Goal: Task Accomplishment & Management: Manage account settings

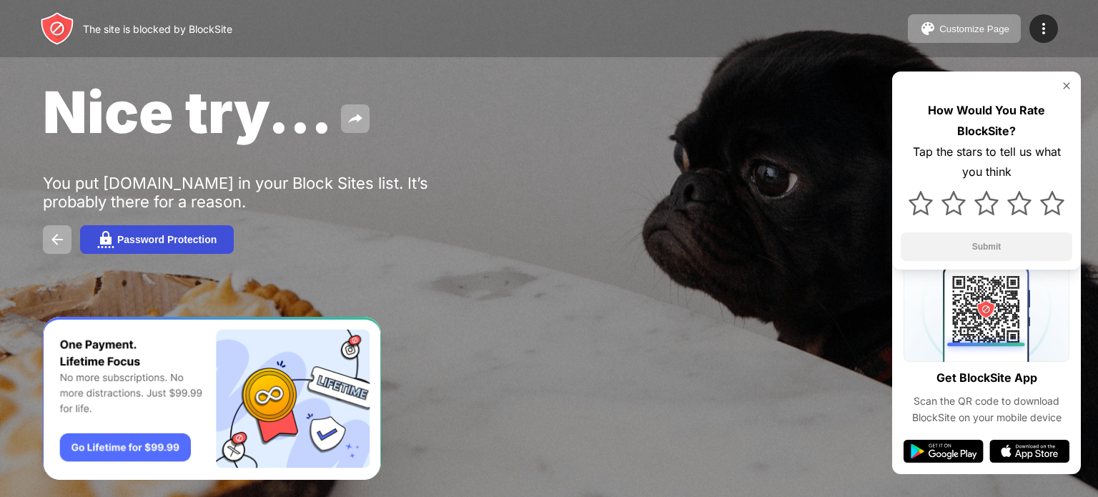
click at [144, 247] on button "Password Protection" at bounding box center [157, 239] width 154 height 29
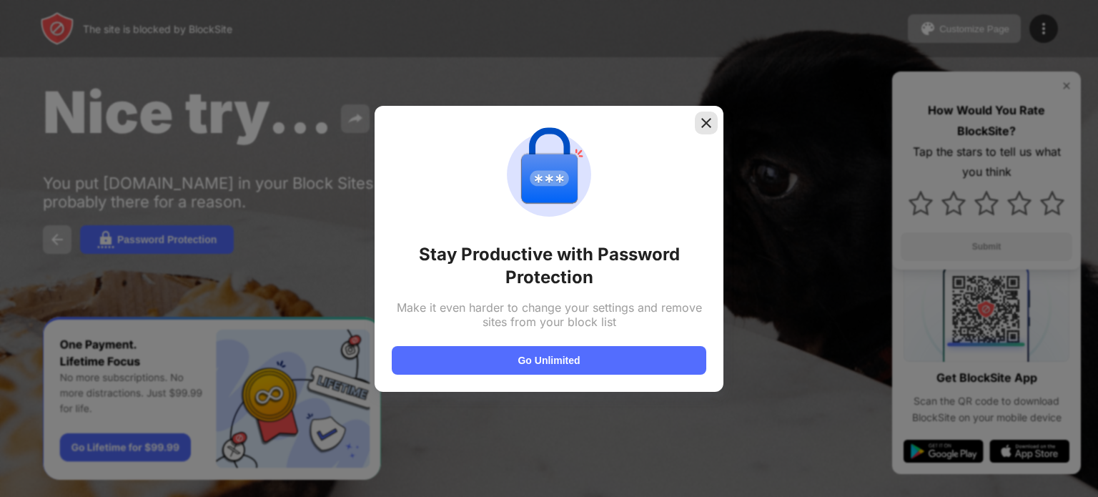
click at [703, 127] on img at bounding box center [706, 123] width 14 height 14
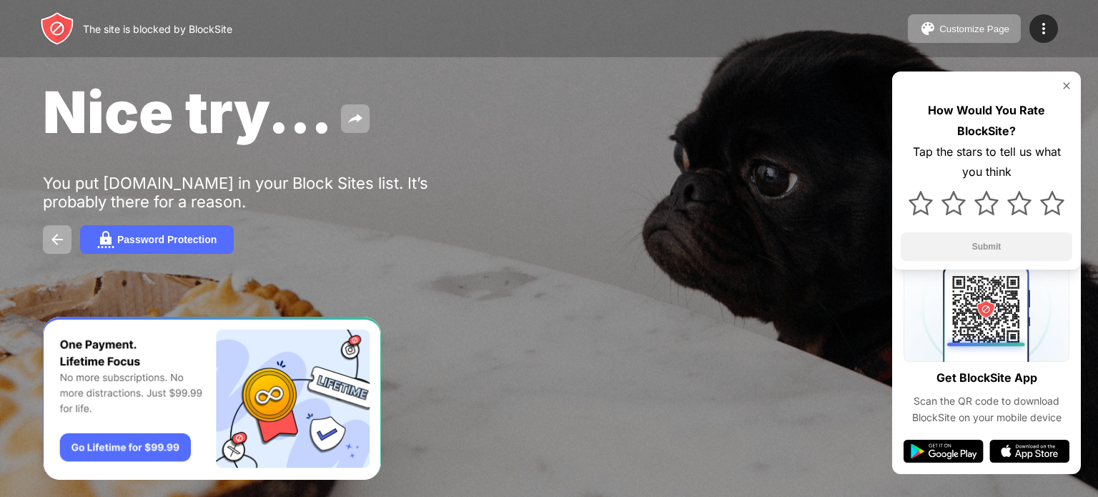
click at [1072, 83] on div "How Would You Rate BlockSite? Tap the stars to tell us what you think Submit" at bounding box center [986, 170] width 189 height 198
click at [1068, 86] on img at bounding box center [1066, 85] width 11 height 11
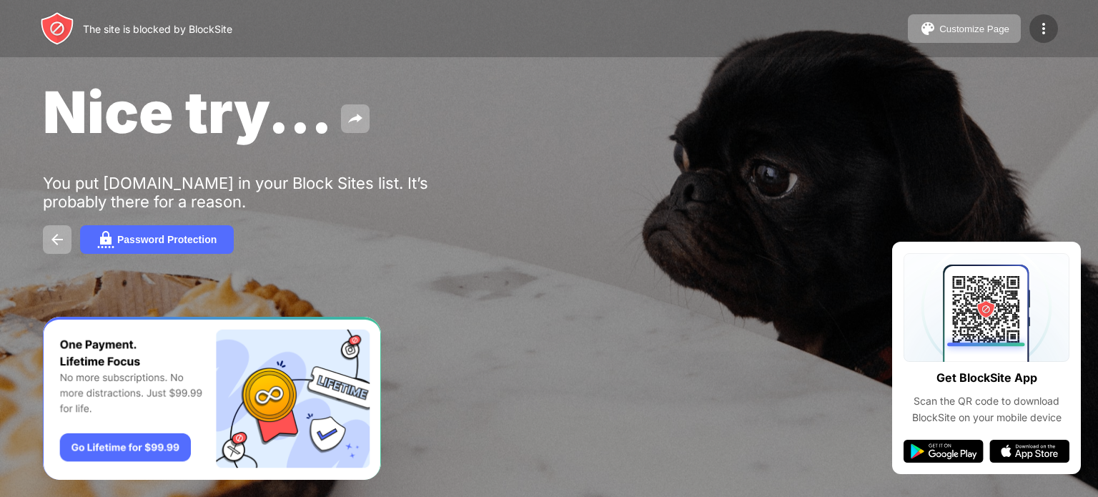
click at [1050, 16] on div at bounding box center [1043, 28] width 29 height 29
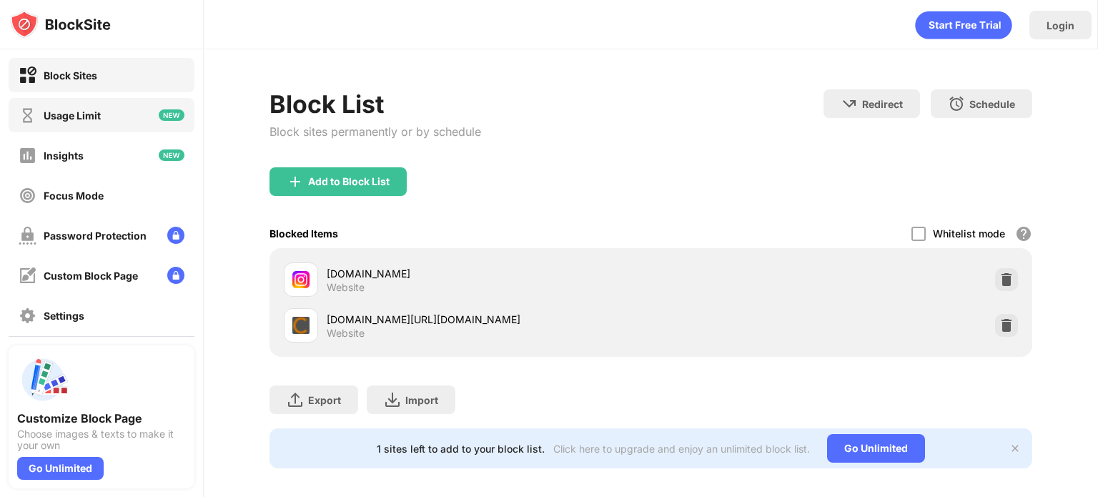
click at [54, 121] on div "Usage Limit" at bounding box center [60, 115] width 82 height 18
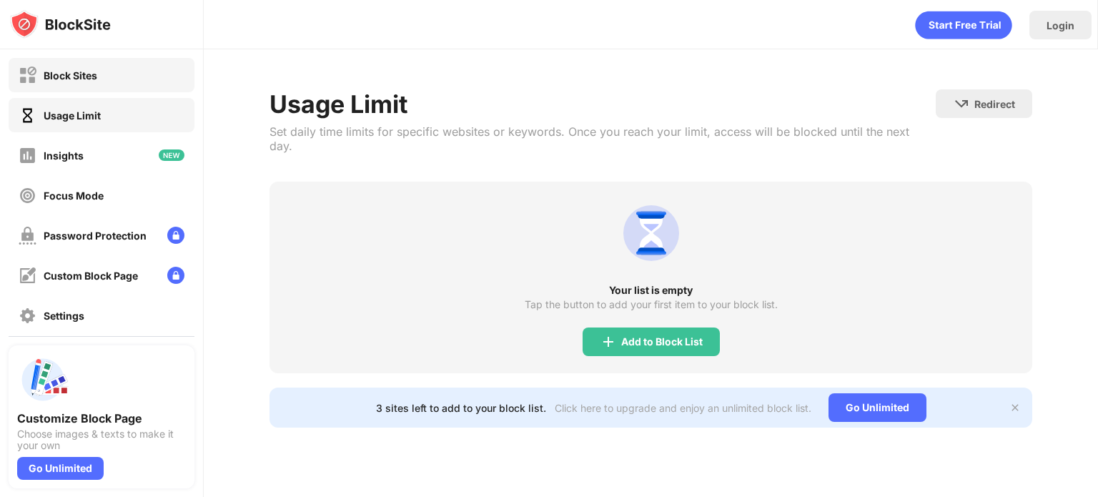
click at [109, 81] on div "Block Sites" at bounding box center [102, 75] width 186 height 34
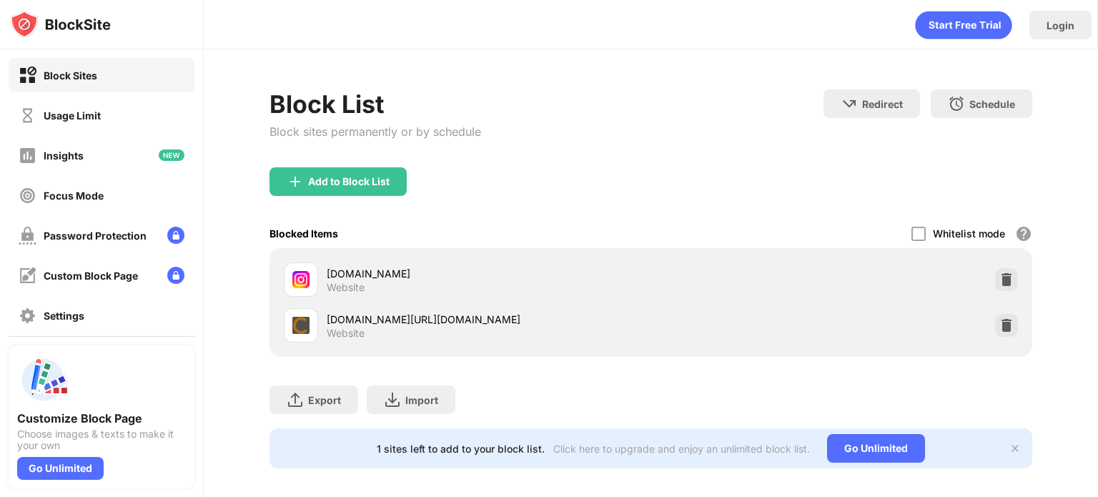
scroll to position [21, 0]
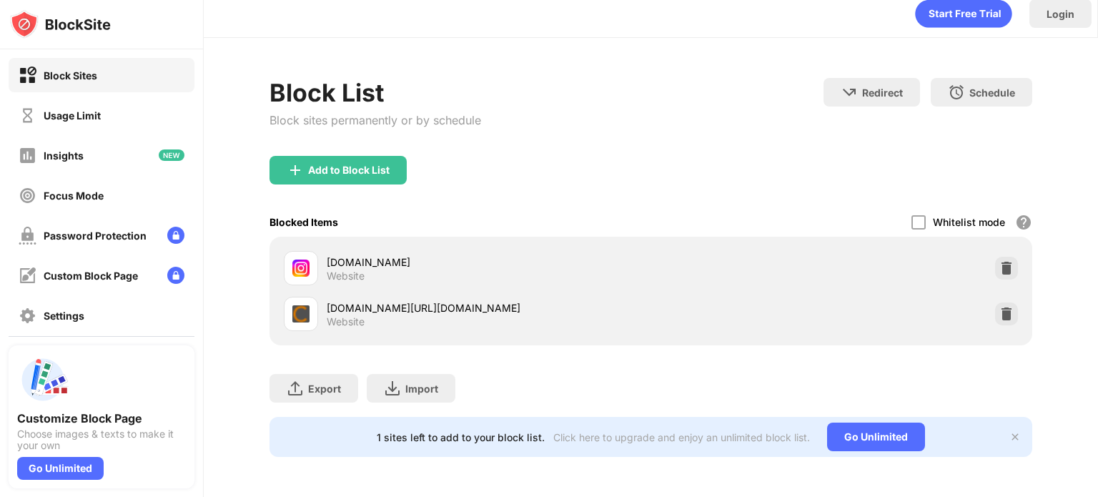
click at [1009, 431] on img at bounding box center [1014, 436] width 11 height 11
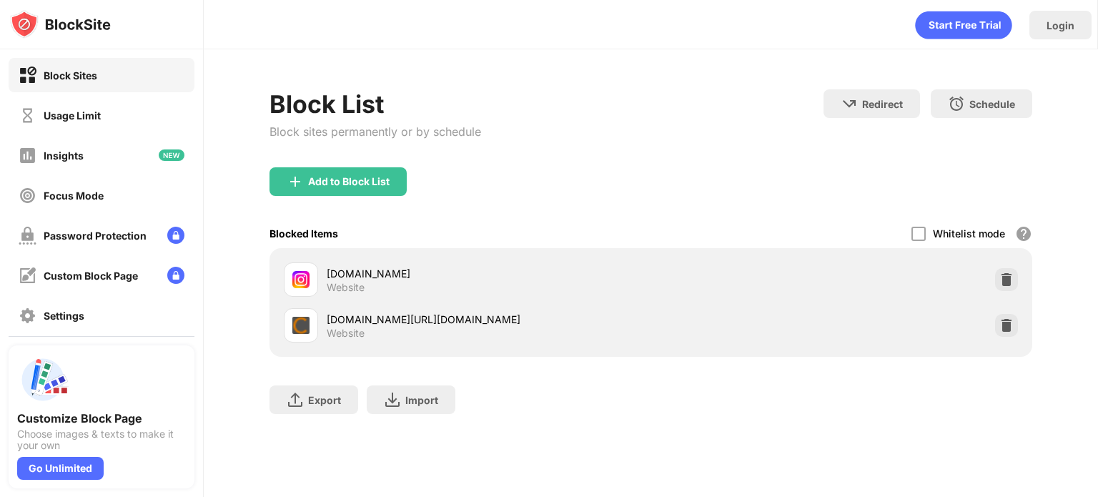
click at [327, 312] on div "cat.fr3.eu.criteo.com/delivery/ck.php?cppv=3&cpp=TQOhftypADDxrb2Q-fDm2zj97f_oG_…" at bounding box center [489, 319] width 324 height 15
click at [71, 151] on div "Insights" at bounding box center [64, 155] width 40 height 12
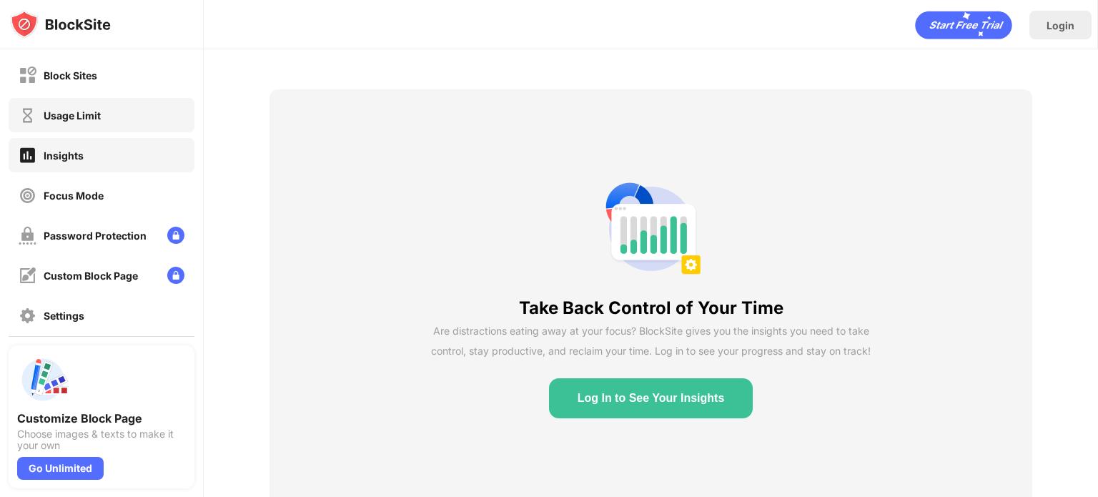
click at [81, 118] on div "Usage Limit" at bounding box center [72, 115] width 57 height 12
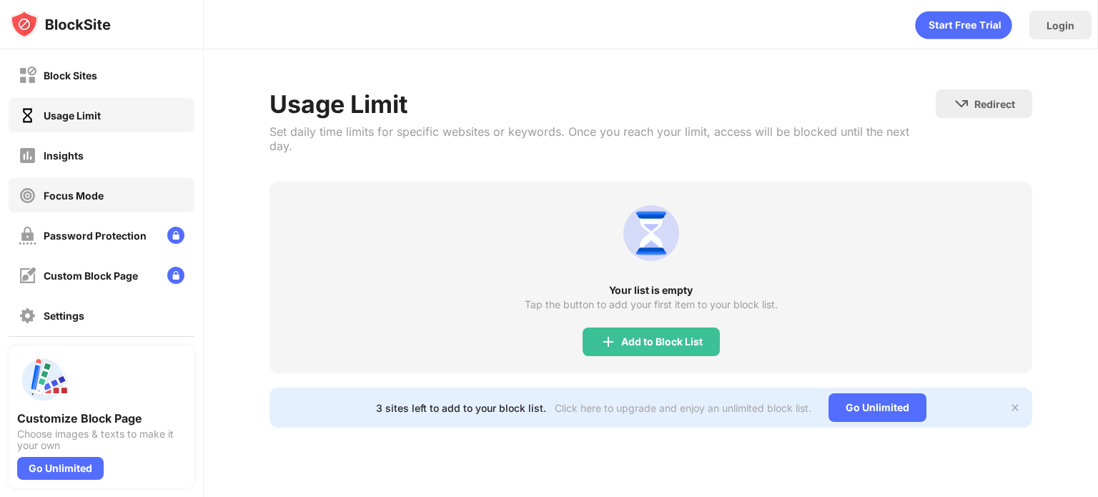
click at [111, 187] on div "Focus Mode" at bounding box center [102, 195] width 186 height 34
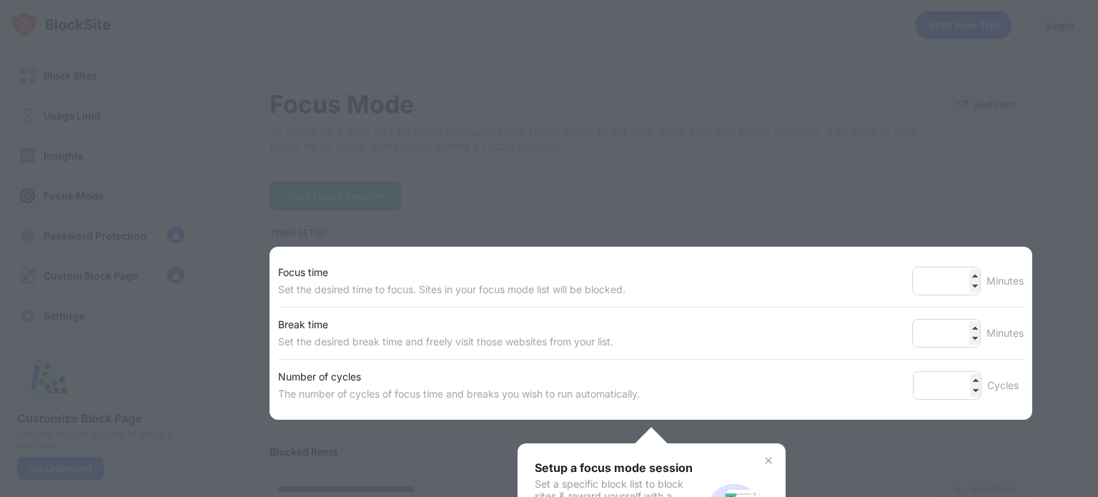
click at [288, 193] on div at bounding box center [549, 248] width 1098 height 497
click at [120, 134] on div at bounding box center [549, 248] width 1098 height 497
drag, startPoint x: 775, startPoint y: 458, endPoint x: 754, endPoint y: 462, distance: 21.2
click at [763, 459] on img at bounding box center [768, 460] width 11 height 11
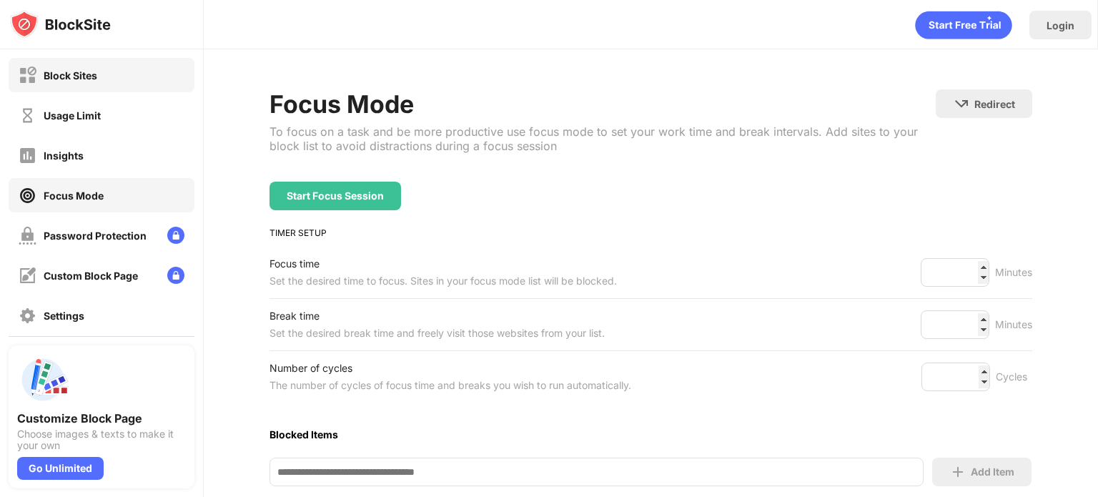
click at [139, 69] on div "Block Sites" at bounding box center [102, 75] width 186 height 34
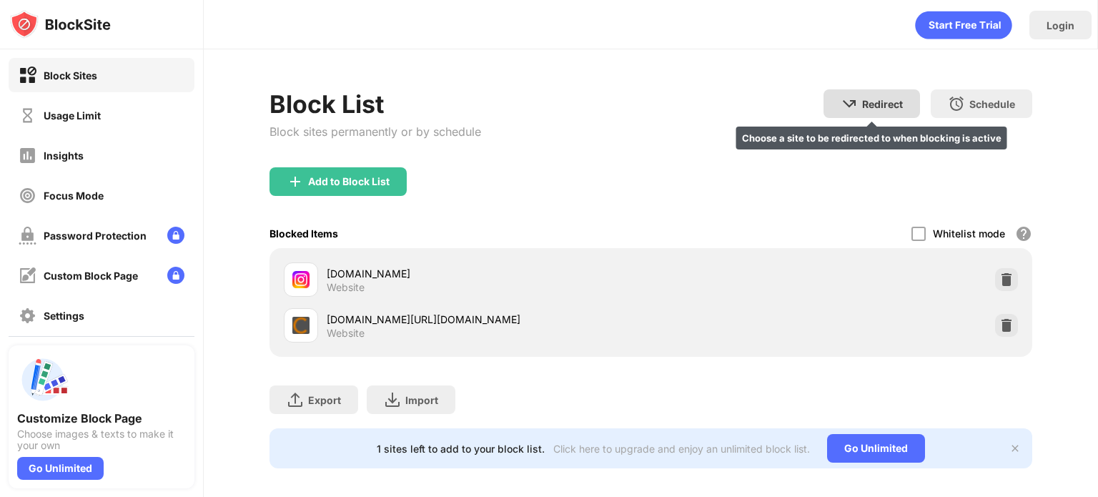
click at [871, 108] on div "Redirect" at bounding box center [882, 104] width 41 height 12
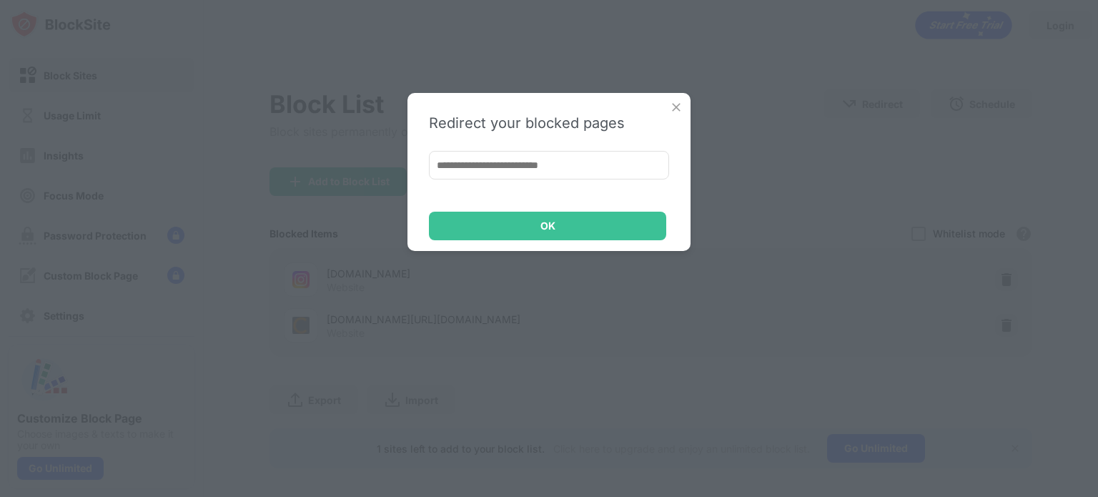
click at [692, 119] on div "Redirect your blocked pages OK" at bounding box center [549, 248] width 1098 height 497
click at [679, 109] on img at bounding box center [676, 107] width 14 height 14
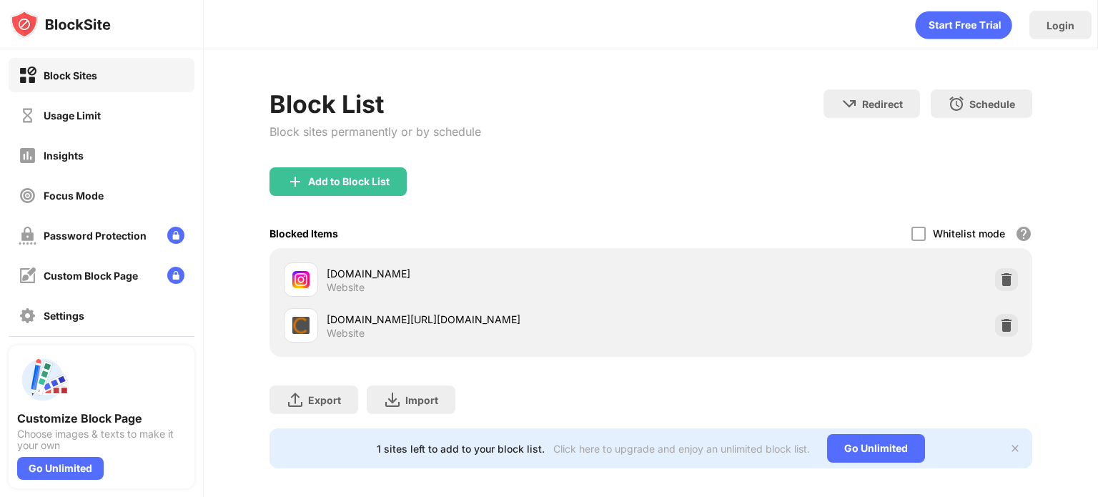
drag, startPoint x: 162, startPoint y: 333, endPoint x: 288, endPoint y: 322, distance: 126.3
click at [164, 333] on div "Block Sites Usage Limit Insights Focus Mode Password Protection Custom Block Pa…" at bounding box center [101, 215] width 203 height 332
click at [327, 322] on div "cat.fr3.eu.criteo.com/delivery/ck.php?cppv=3&cpp=TQOhftypADDxrb2Q-fDm2zj97f_oG_…" at bounding box center [489, 319] width 324 height 15
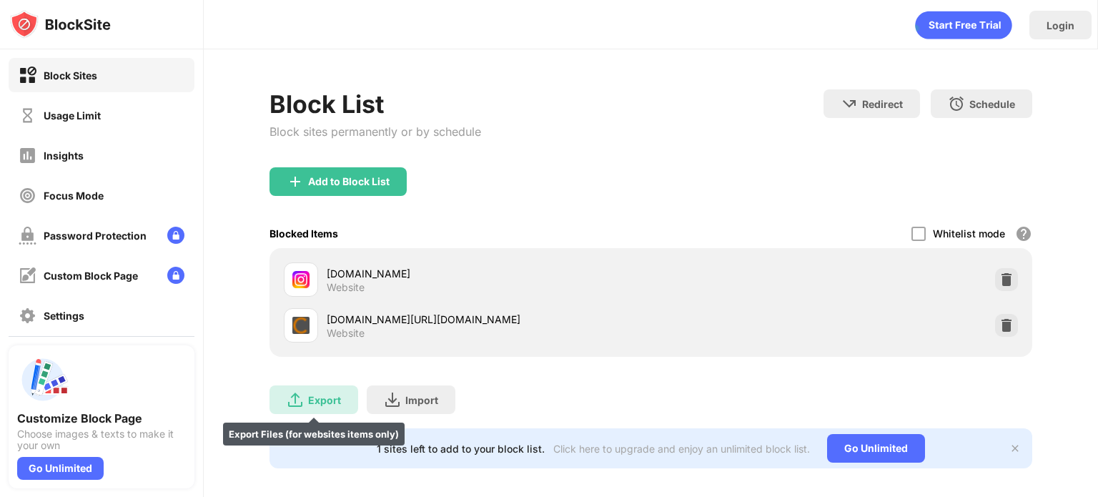
click at [311, 397] on div "Export" at bounding box center [324, 400] width 33 height 12
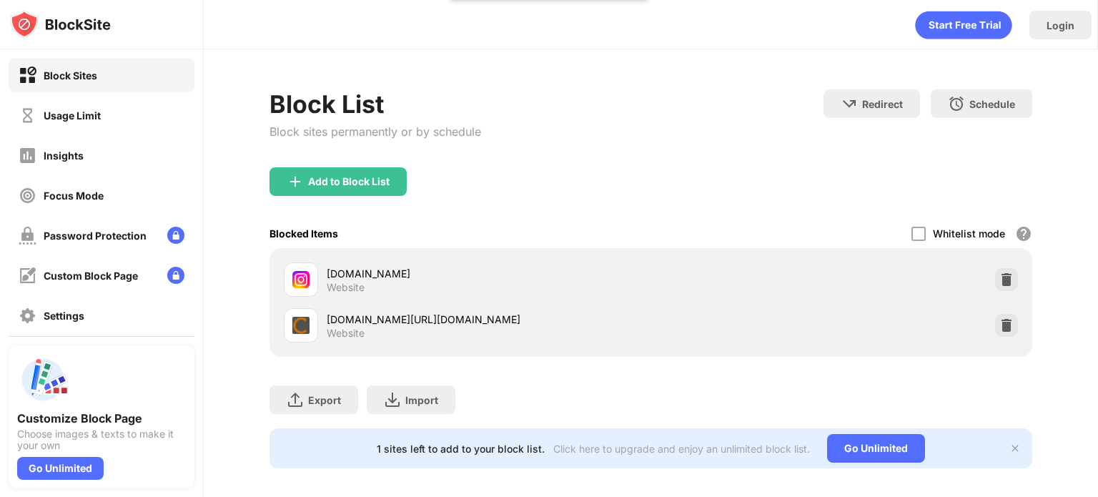
click at [1083, 117] on div "Block List Block sites permanently or by schedule Redirect Choose a site to be …" at bounding box center [651, 278] width 894 height 459
click at [1056, 23] on div "Login" at bounding box center [1060, 25] width 28 height 12
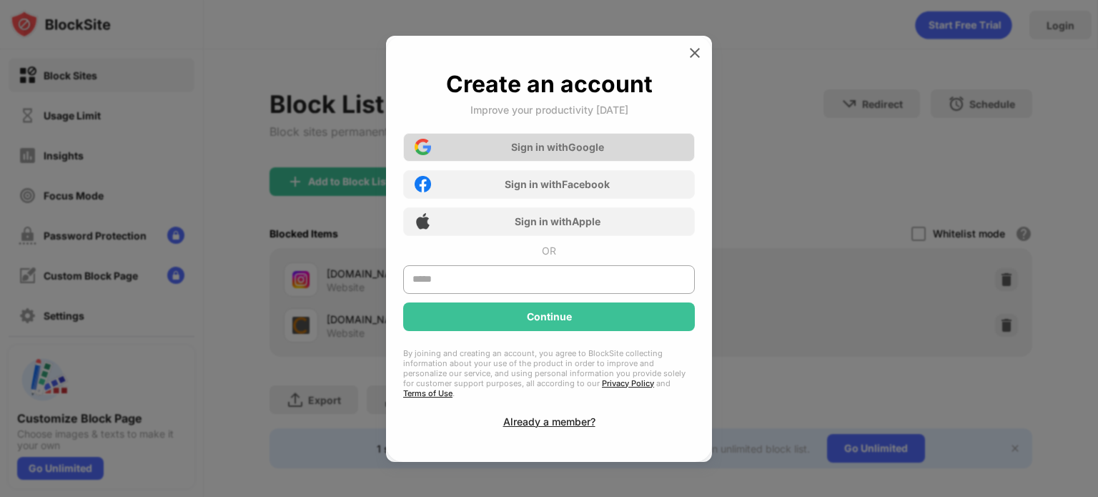
click at [592, 153] on div "Sign in with Google" at bounding box center [557, 147] width 93 height 12
click at [565, 162] on div "Sign in with Google" at bounding box center [549, 147] width 292 height 29
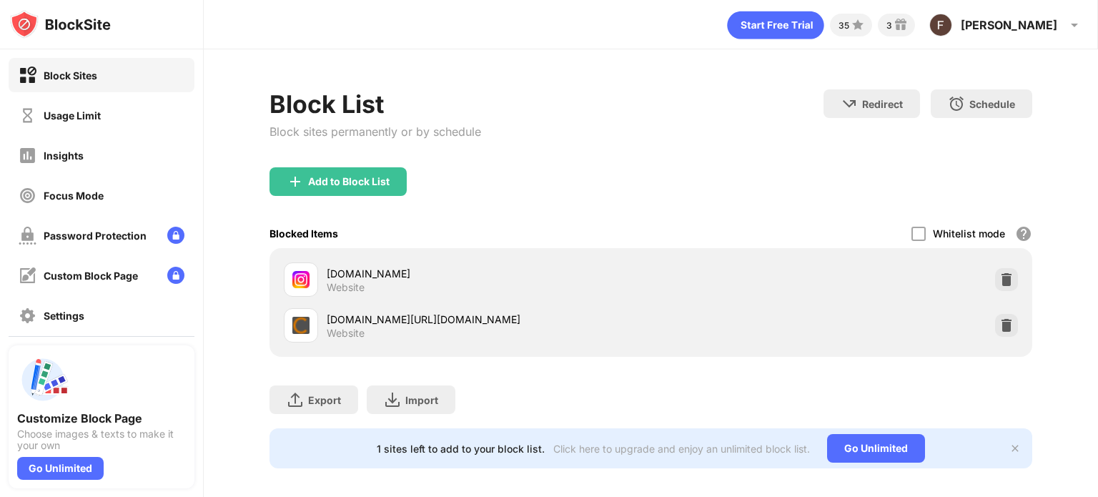
click at [91, 14] on img at bounding box center [60, 24] width 101 height 29
click at [88, 21] on img at bounding box center [60, 24] width 101 height 29
click at [31, 29] on img at bounding box center [60, 24] width 101 height 29
click at [1033, 25] on div "Franciszek" at bounding box center [1009, 25] width 96 height 14
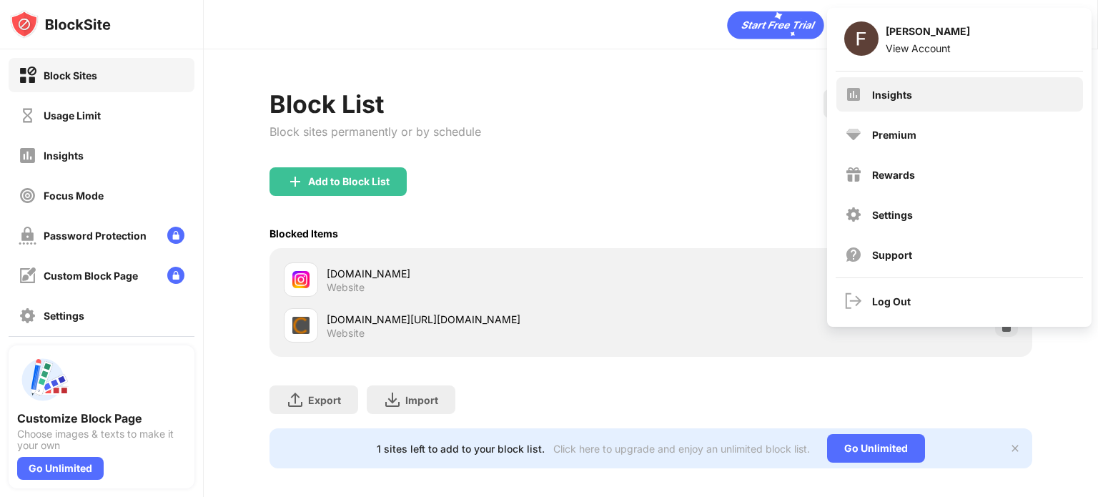
click at [948, 94] on div "Insights" at bounding box center [959, 94] width 247 height 34
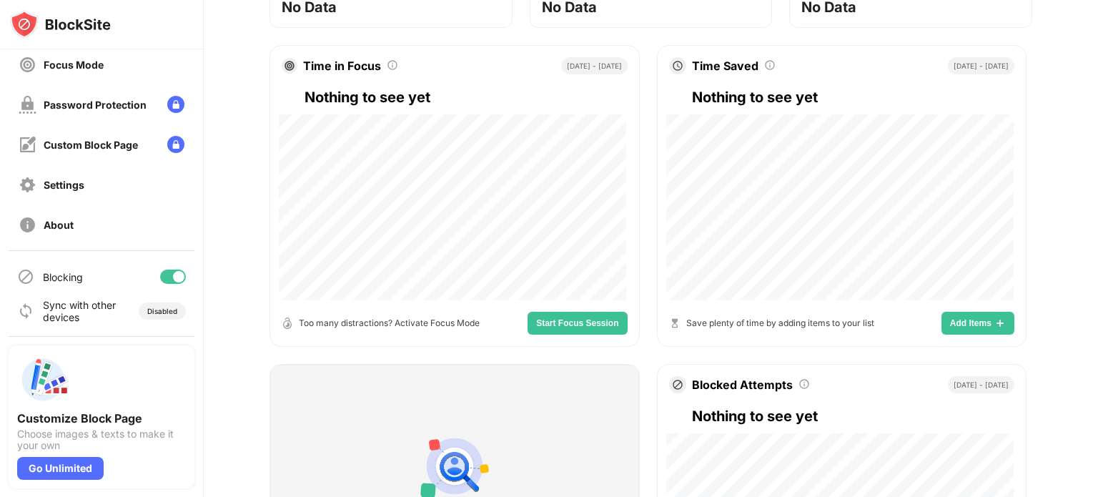
scroll to position [286, 0]
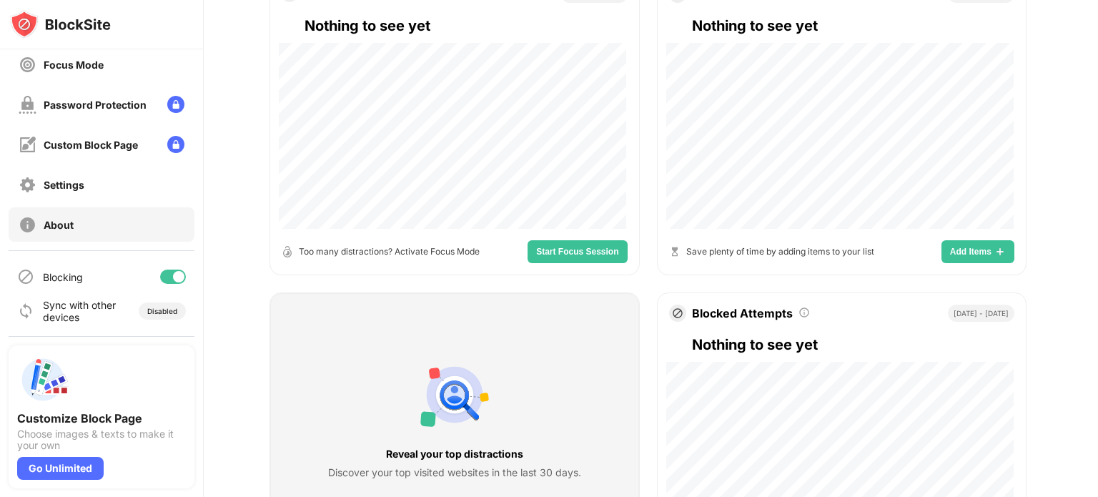
click at [106, 186] on div "Settings" at bounding box center [102, 184] width 186 height 34
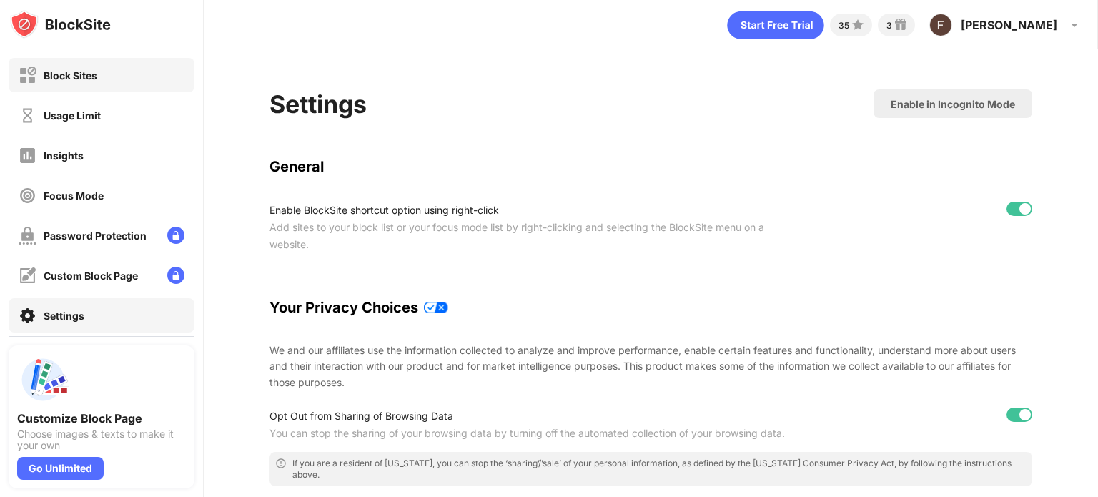
click at [148, 84] on div "Block Sites" at bounding box center [102, 75] width 186 height 34
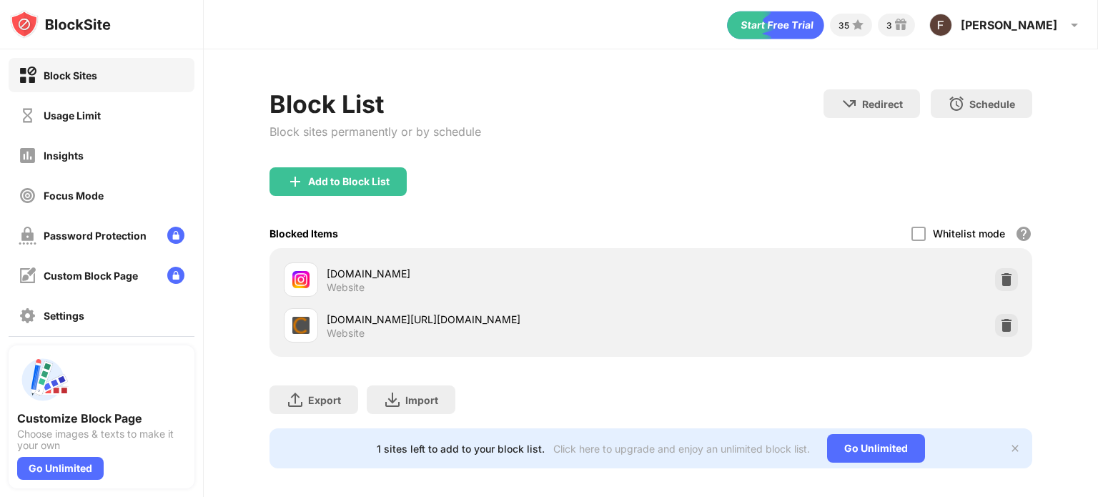
click at [327, 327] on div "cat.fr3.eu.criteo.com/delivery/ck.php?cppv=3&cpp=TQOhftypADDxrb2Q-fDm2zj97f_oG_…" at bounding box center [489, 319] width 324 height 15
click at [327, 325] on div "cat.fr3.eu.criteo.com/delivery/ck.php?cppv=3&cpp=TQOhftypADDxrb2Q-fDm2zj97f_oG_…" at bounding box center [489, 319] width 324 height 15
drag, startPoint x: 535, startPoint y: 169, endPoint x: 945, endPoint y: 285, distance: 425.6
click at [944, 199] on div "Add to Block List" at bounding box center [650, 192] width 763 height 51
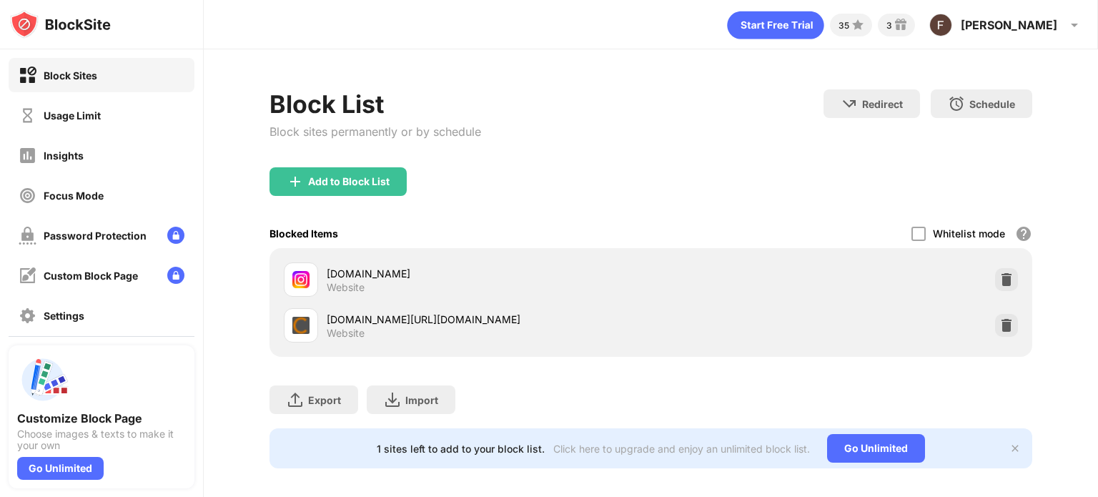
click at [1009, 446] on img at bounding box center [1014, 447] width 11 height 11
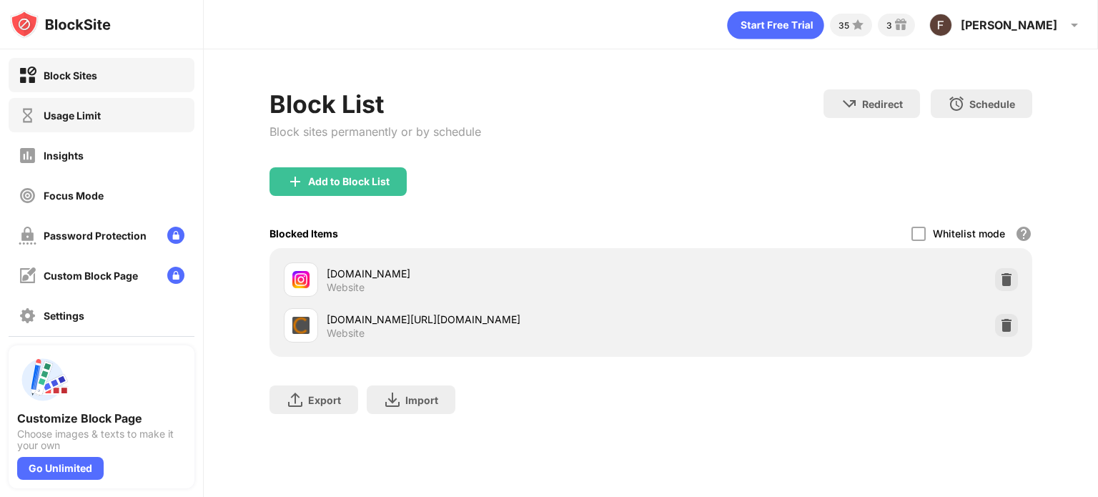
click at [87, 109] on div "Usage Limit" at bounding box center [72, 115] width 57 height 12
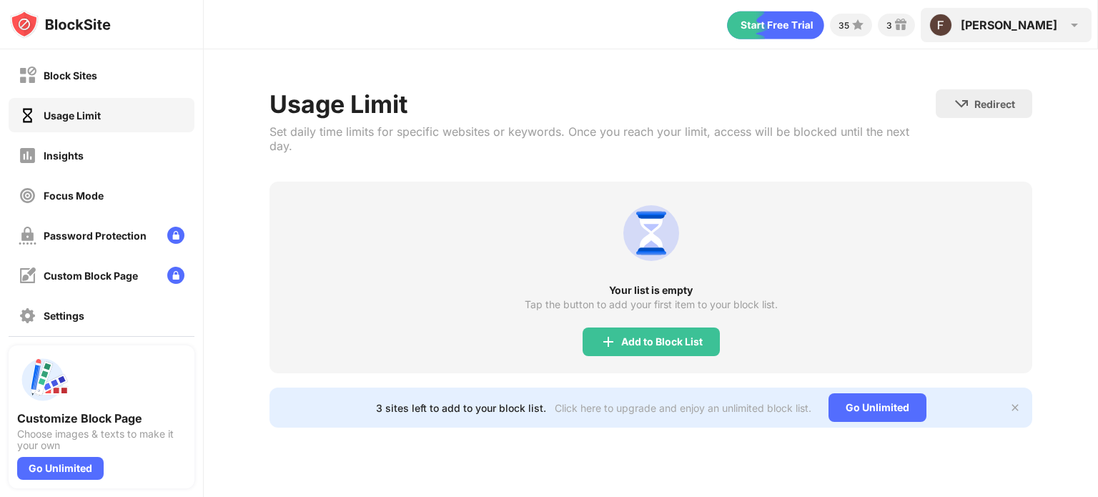
click at [1073, 36] on div "Franciszek Franciszek Witosz View Account Insights Premium Rewards Settings Sup…" at bounding box center [1006, 25] width 171 height 34
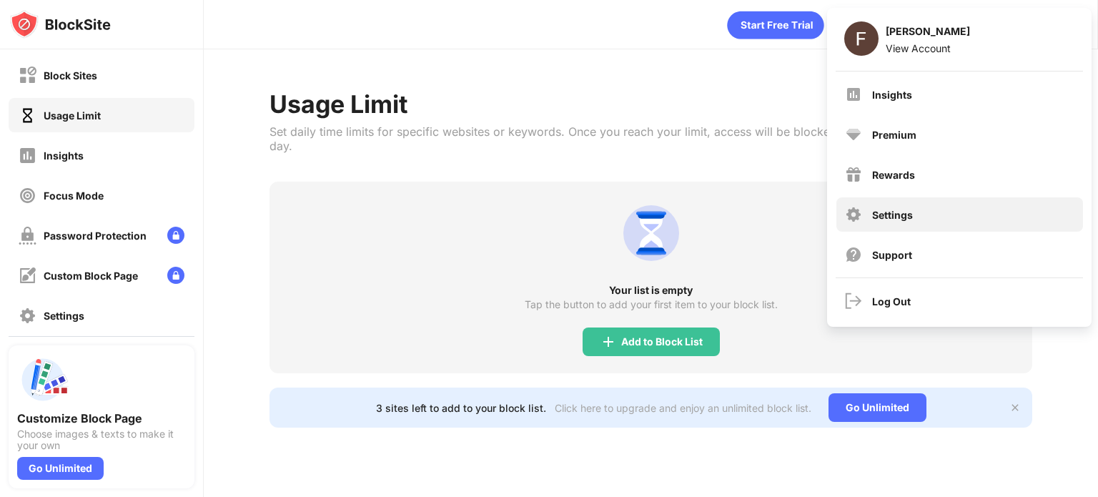
click at [918, 225] on div "Settings" at bounding box center [959, 214] width 247 height 34
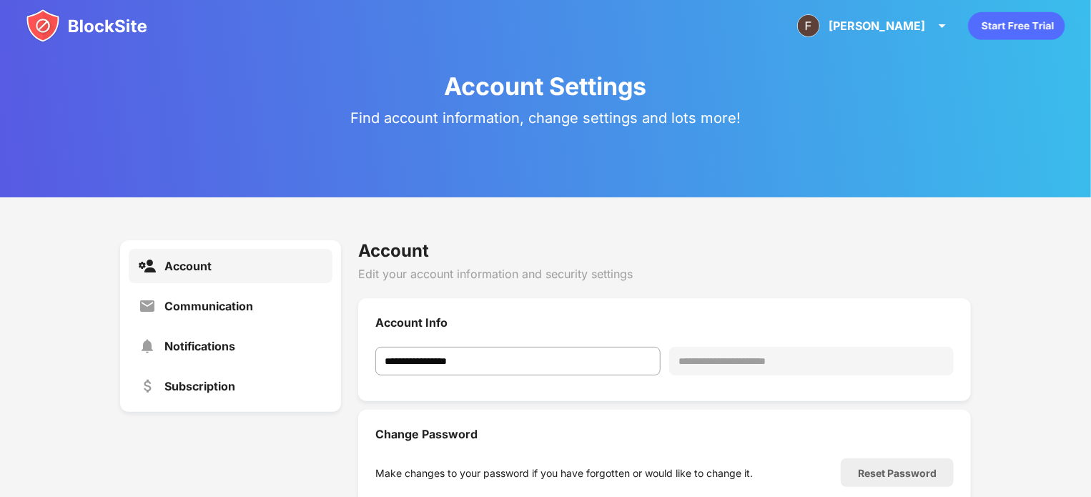
scroll to position [143, 0]
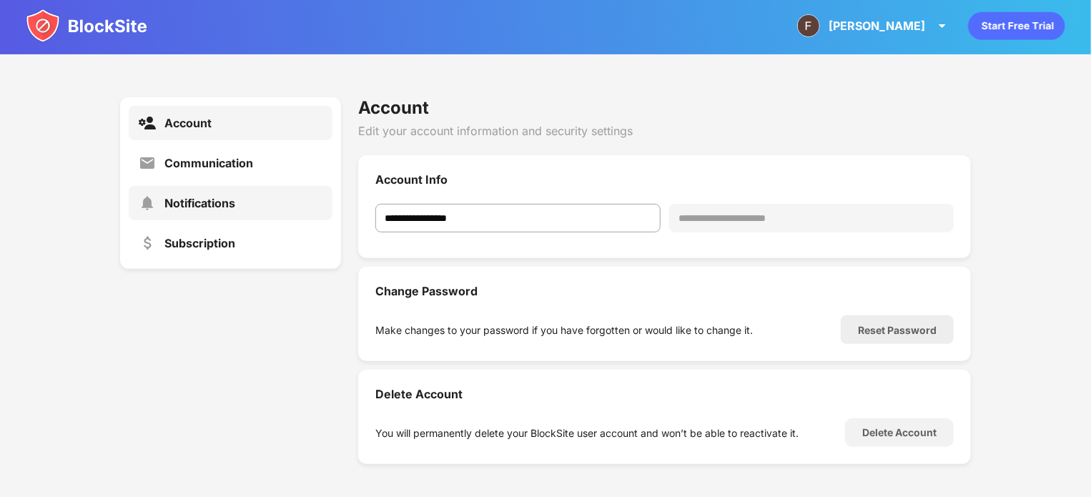
click at [238, 196] on div "Notifications" at bounding box center [231, 203] width 204 height 34
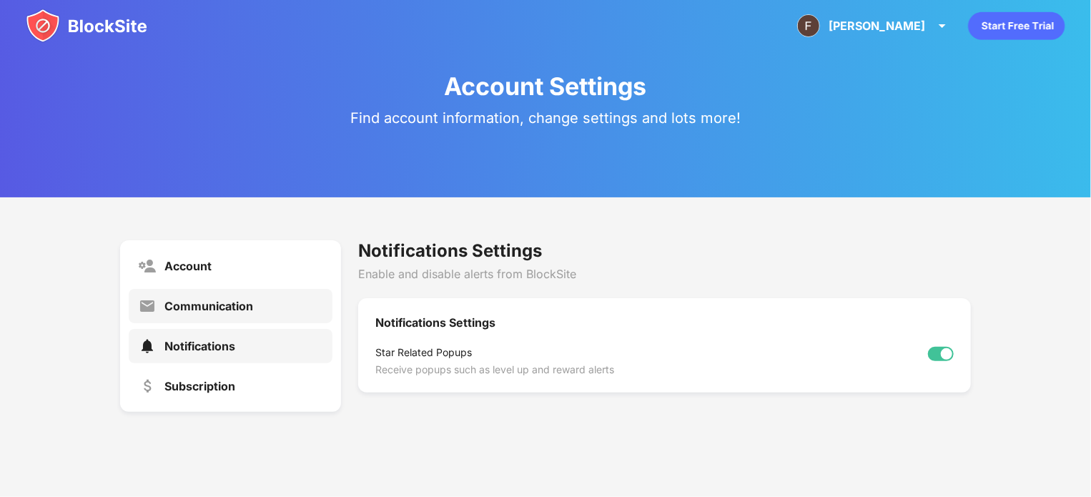
click at [283, 319] on div "Communication" at bounding box center [231, 306] width 204 height 34
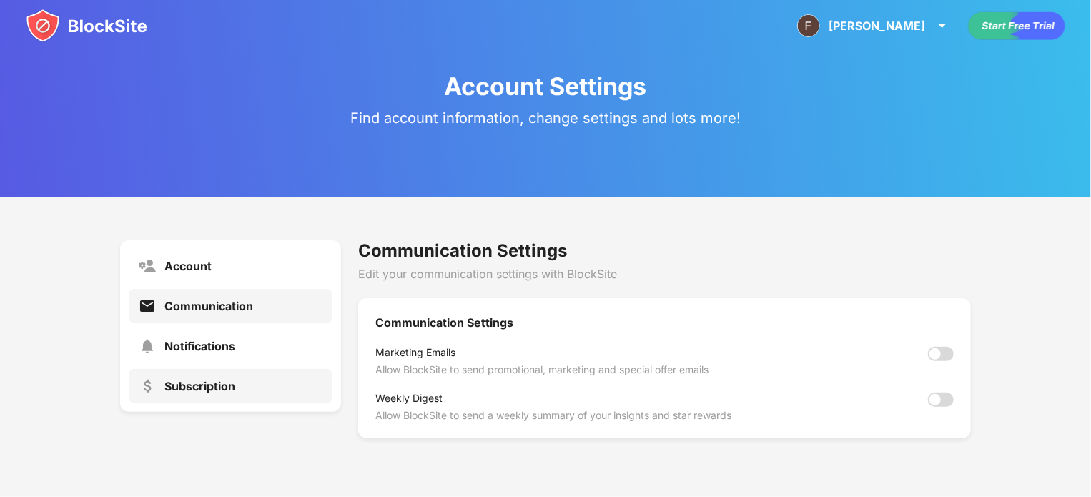
click at [274, 384] on div "Subscription" at bounding box center [231, 386] width 204 height 34
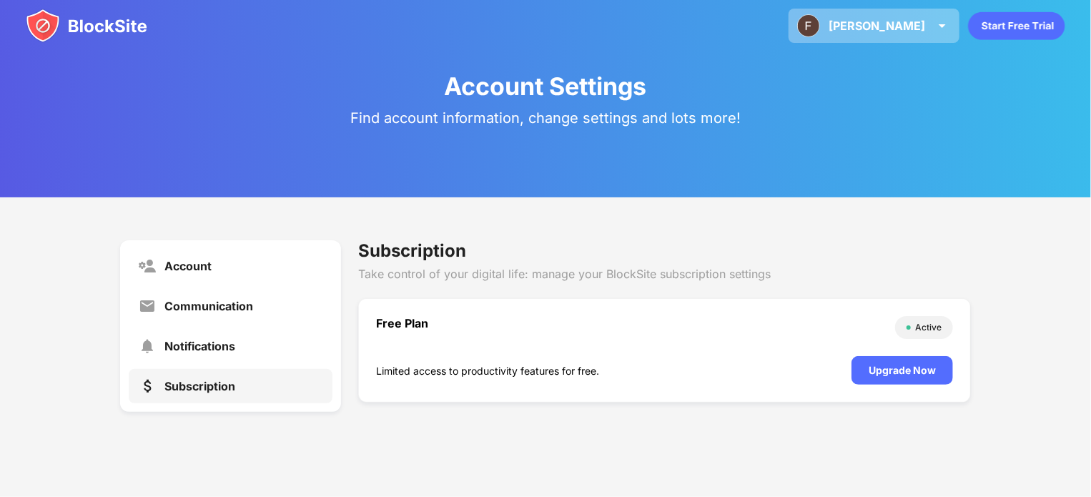
click at [898, 27] on div "Franciszek" at bounding box center [876, 26] width 96 height 14
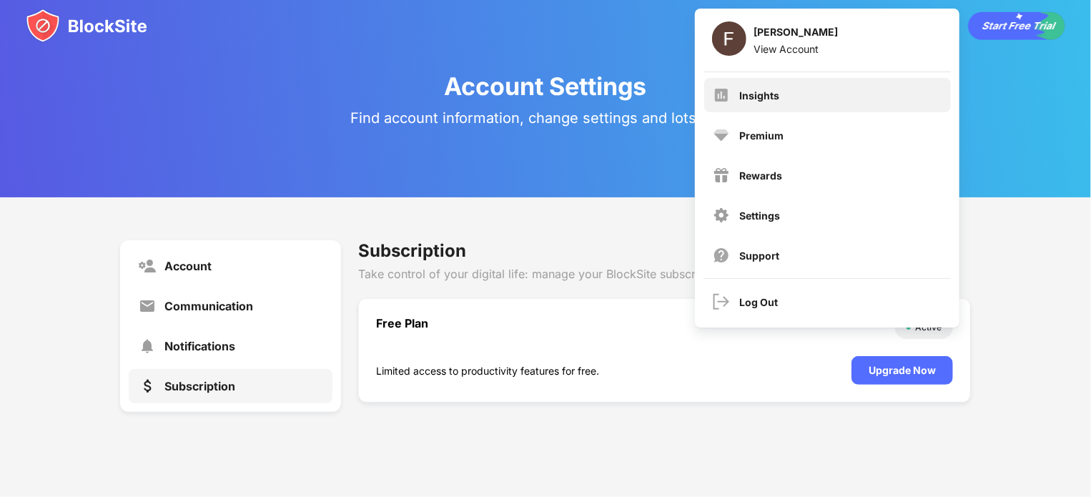
click at [773, 99] on div "Insights" at bounding box center [760, 95] width 40 height 12
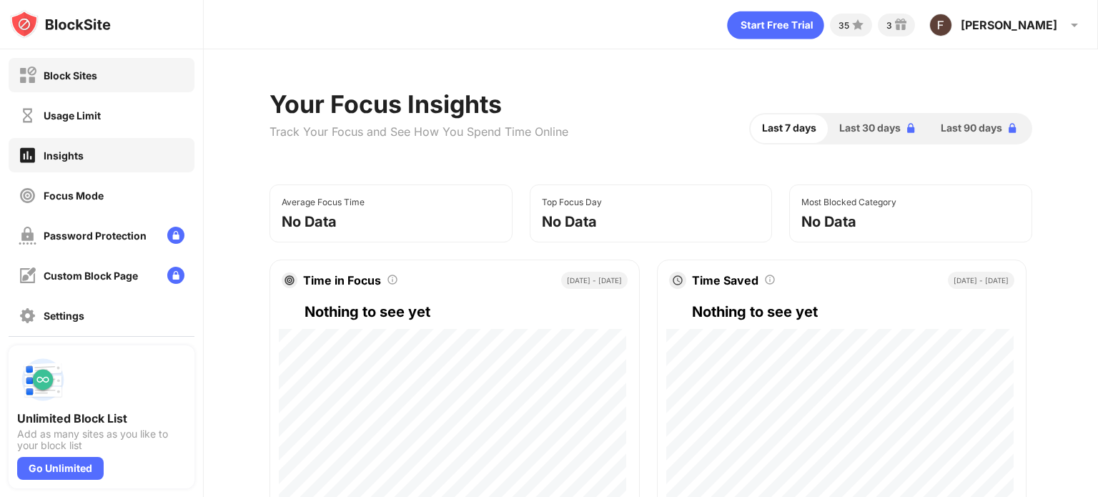
click at [92, 71] on div "Block Sites" at bounding box center [71, 75] width 54 height 12
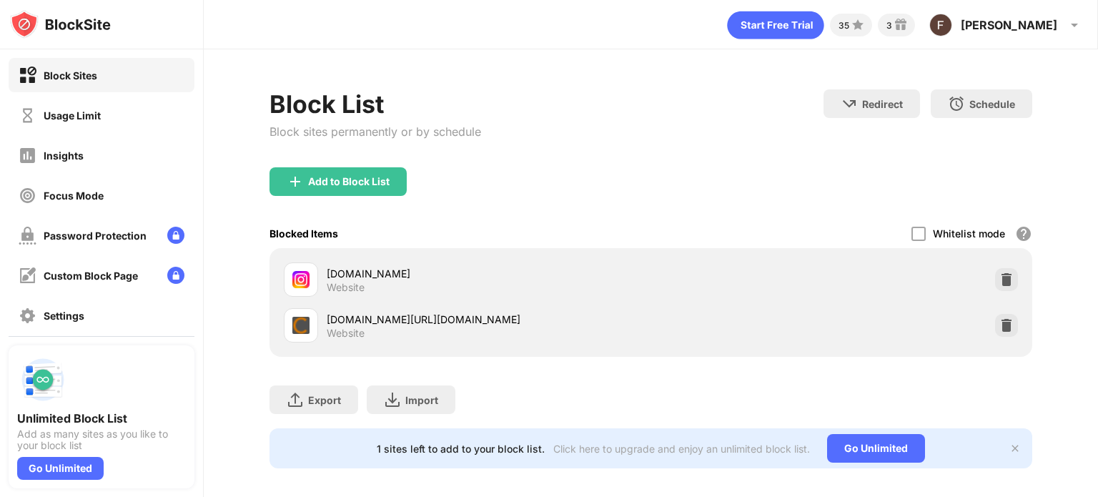
click at [371, 327] on div "cat.fr3.eu.criteo.com/delivery/ck.php?cppv=3&cpp=TQOhftypADDxrb2Q-fDm2zj97f_oG_…" at bounding box center [489, 319] width 324 height 15
click at [365, 325] on div "cat.fr3.eu.criteo.com/delivery/ck.php?cppv=3&cpp=TQOhftypADDxrb2Q-fDm2zj97f_oG_…" at bounding box center [489, 319] width 324 height 15
click at [362, 324] on div "cat.fr3.eu.criteo.com/delivery/ck.php?cppv=3&cpp=TQOhftypADDxrb2Q-fDm2zj97f_oG_…" at bounding box center [489, 319] width 324 height 15
drag, startPoint x: 162, startPoint y: 377, endPoint x: 70, endPoint y: 242, distance: 163.1
click at [103, 311] on div "Block Sites Usage Limit Insights Focus Mode Password Protection Custom Block Pa…" at bounding box center [102, 248] width 204 height 497
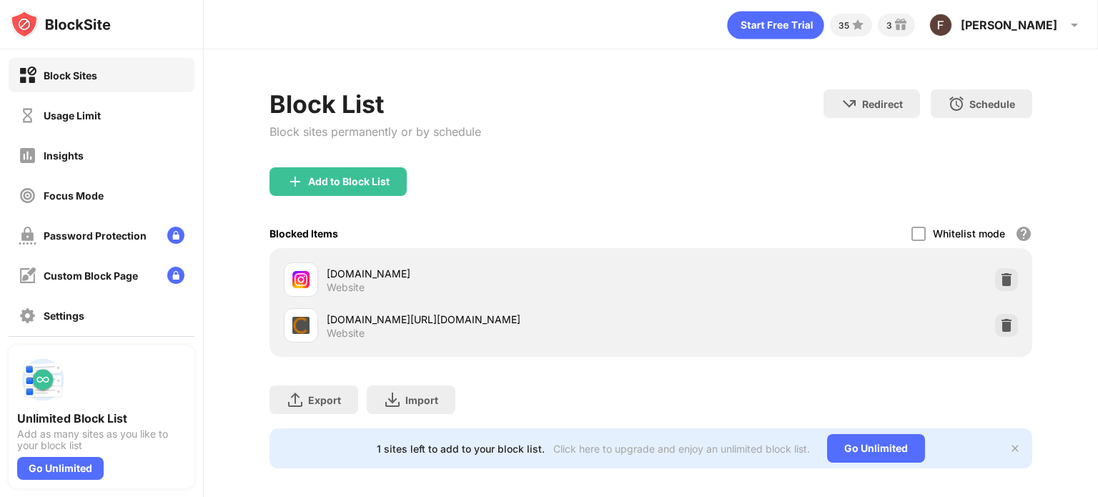
drag, startPoint x: 71, startPoint y: 9, endPoint x: 89, endPoint y: 39, distance: 35.2
click at [41, 14] on div at bounding box center [101, 24] width 203 height 49
drag, startPoint x: 220, startPoint y: 80, endPoint x: 695, endPoint y: 242, distance: 501.3
click at [695, 242] on div "Blocked Items Whitelist mode Block all websites except for those in your whitel…" at bounding box center [650, 233] width 763 height 29
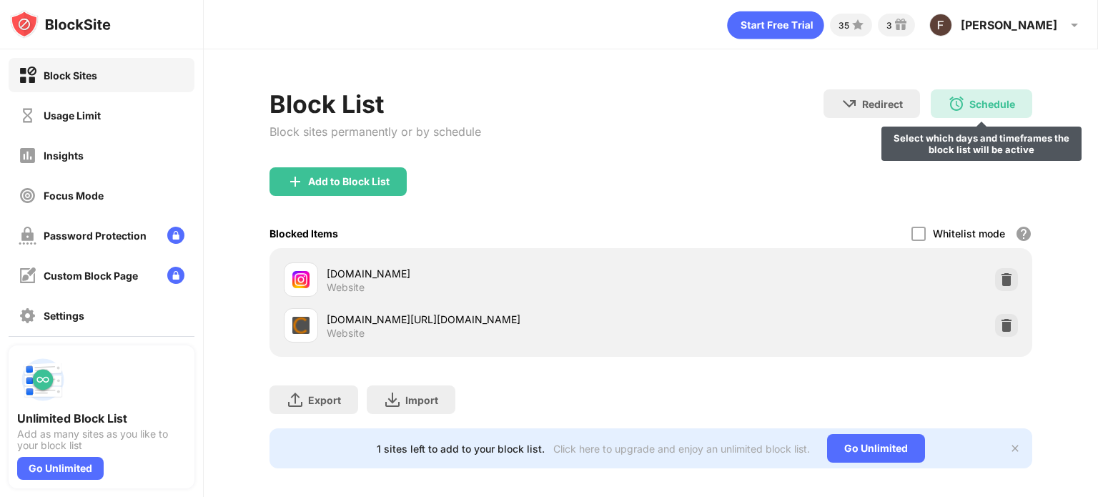
click at [985, 104] on div "Schedule" at bounding box center [992, 104] width 46 height 12
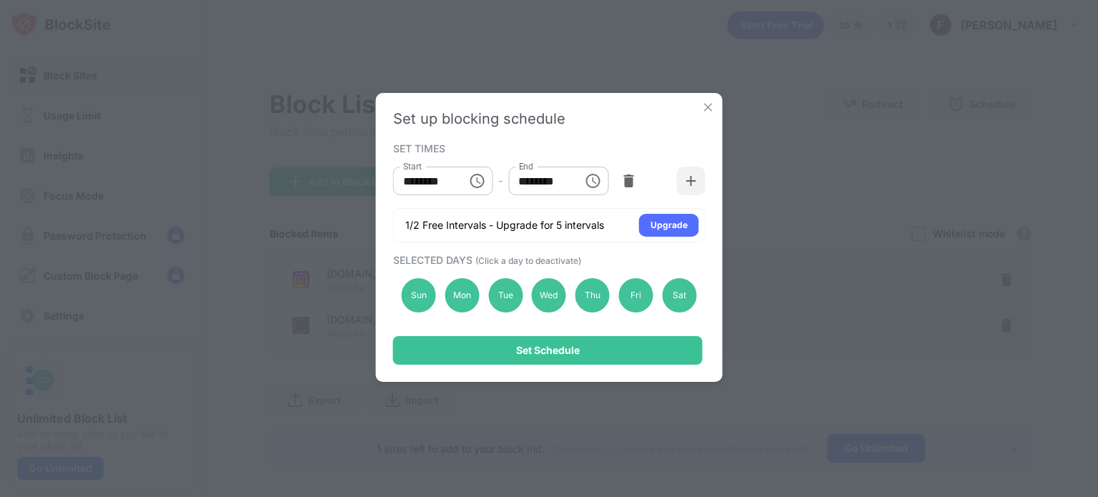
click at [708, 105] on img at bounding box center [708, 107] width 14 height 14
